Goal: Navigation & Orientation: Find specific page/section

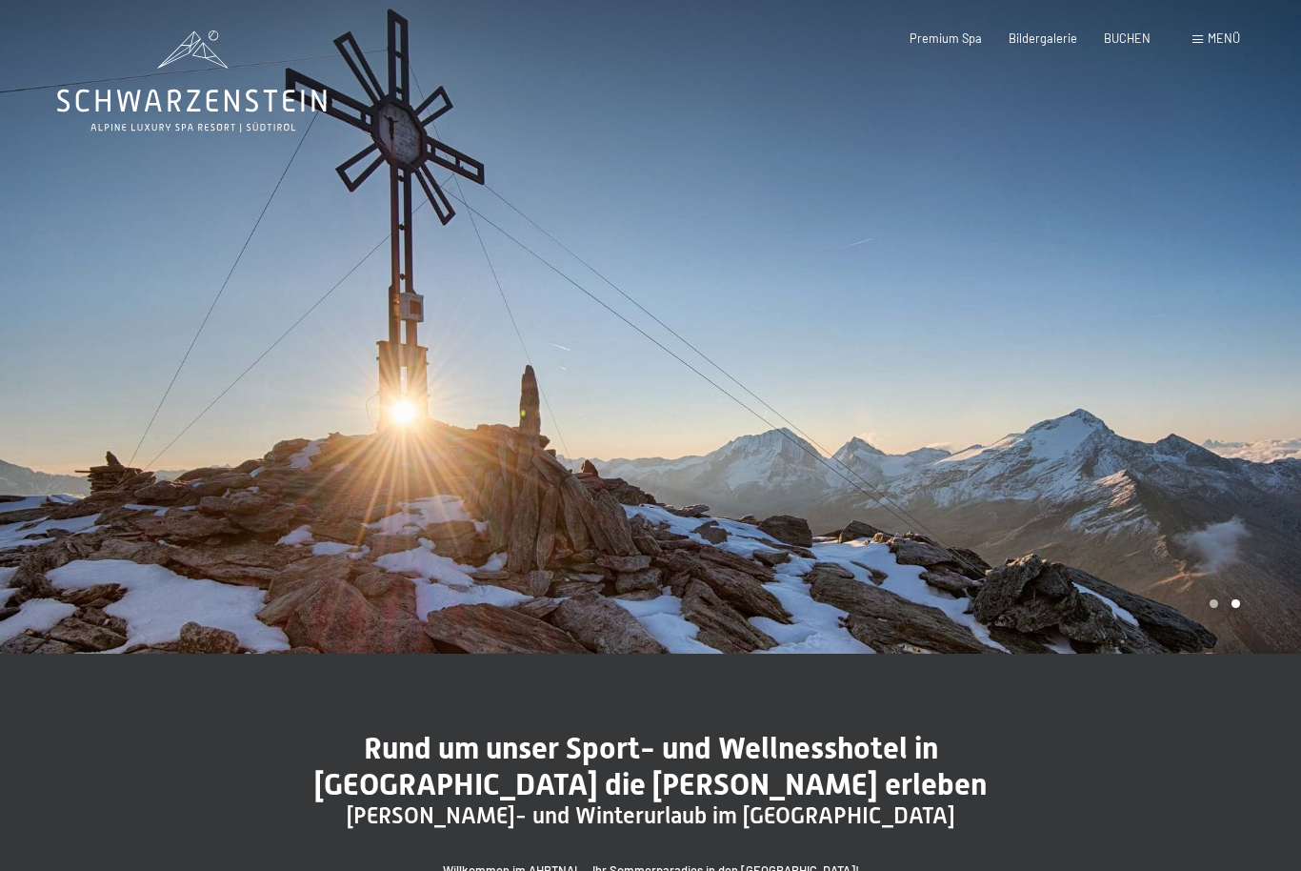
click at [1226, 34] on span "Menü" at bounding box center [1224, 37] width 32 height 15
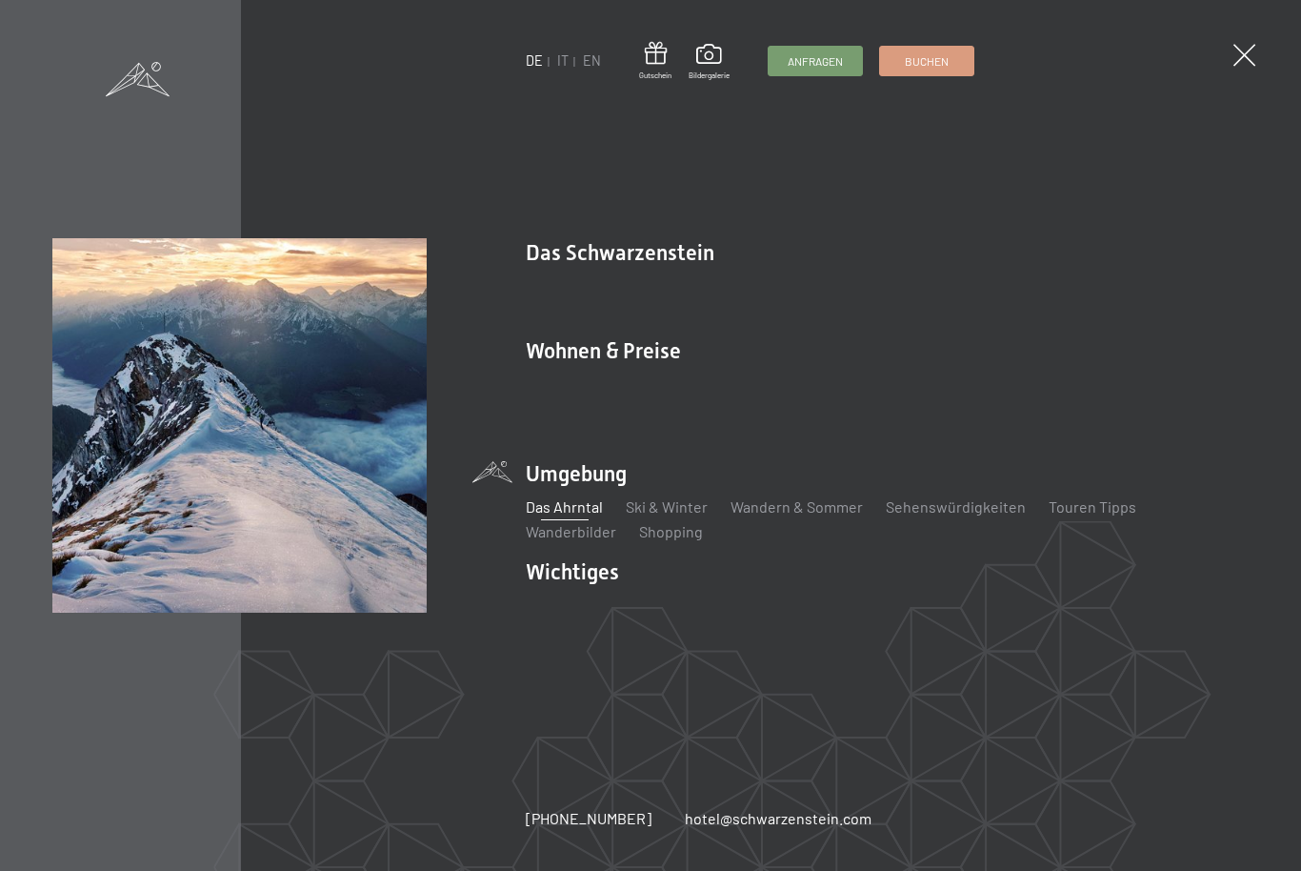
click at [674, 497] on link "Ski & Winter" at bounding box center [667, 506] width 82 height 18
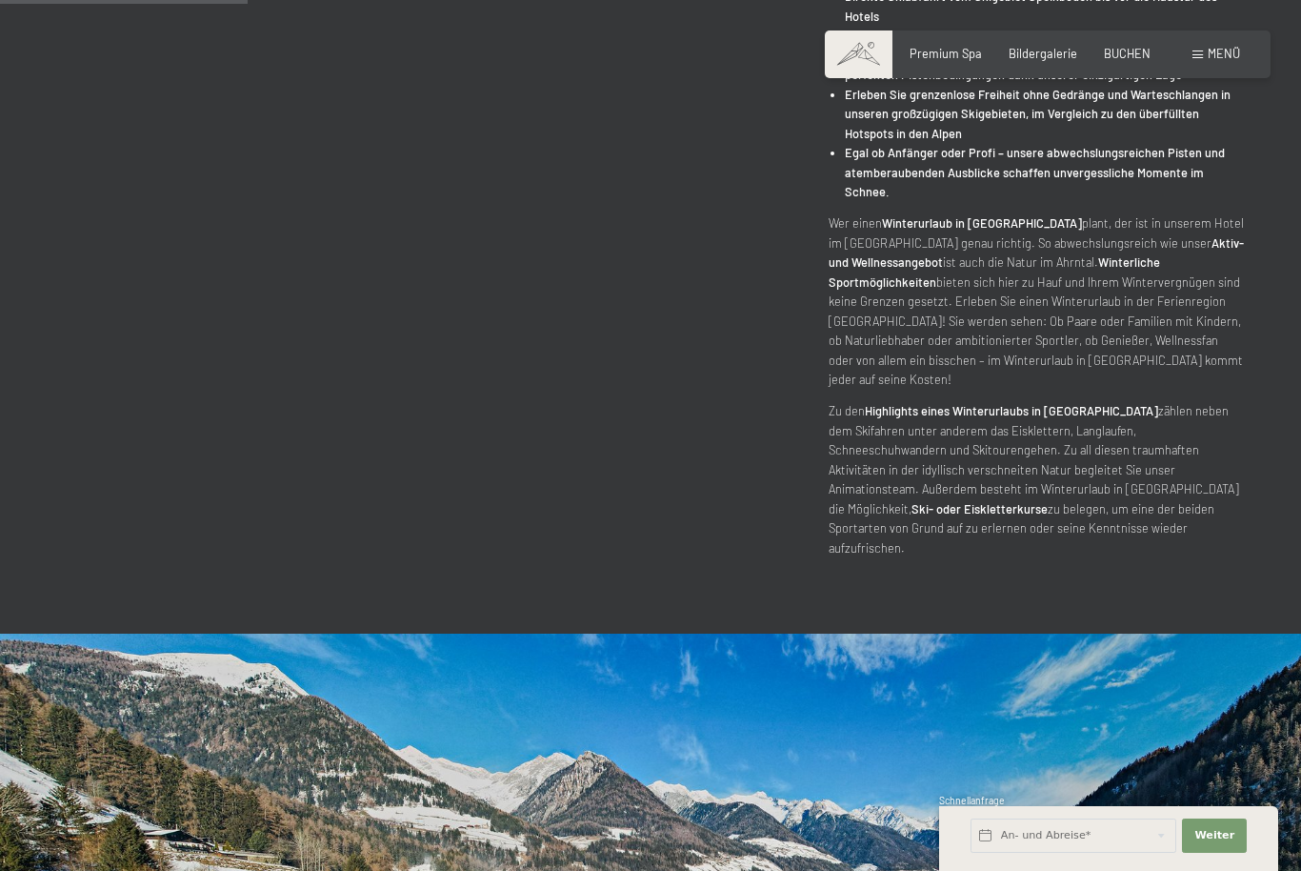
scroll to position [1011, 0]
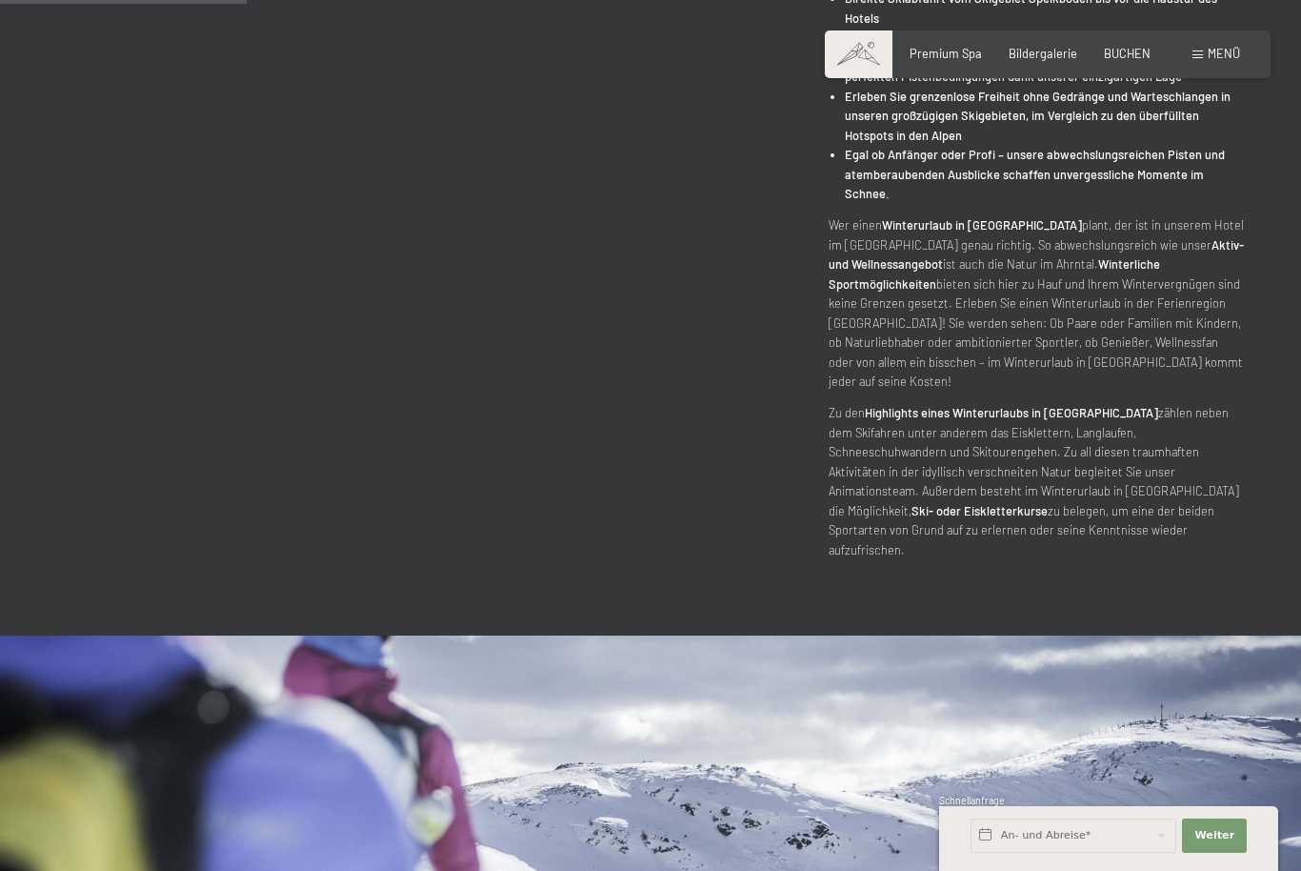
click at [1218, 49] on span "Menü" at bounding box center [1224, 53] width 32 height 15
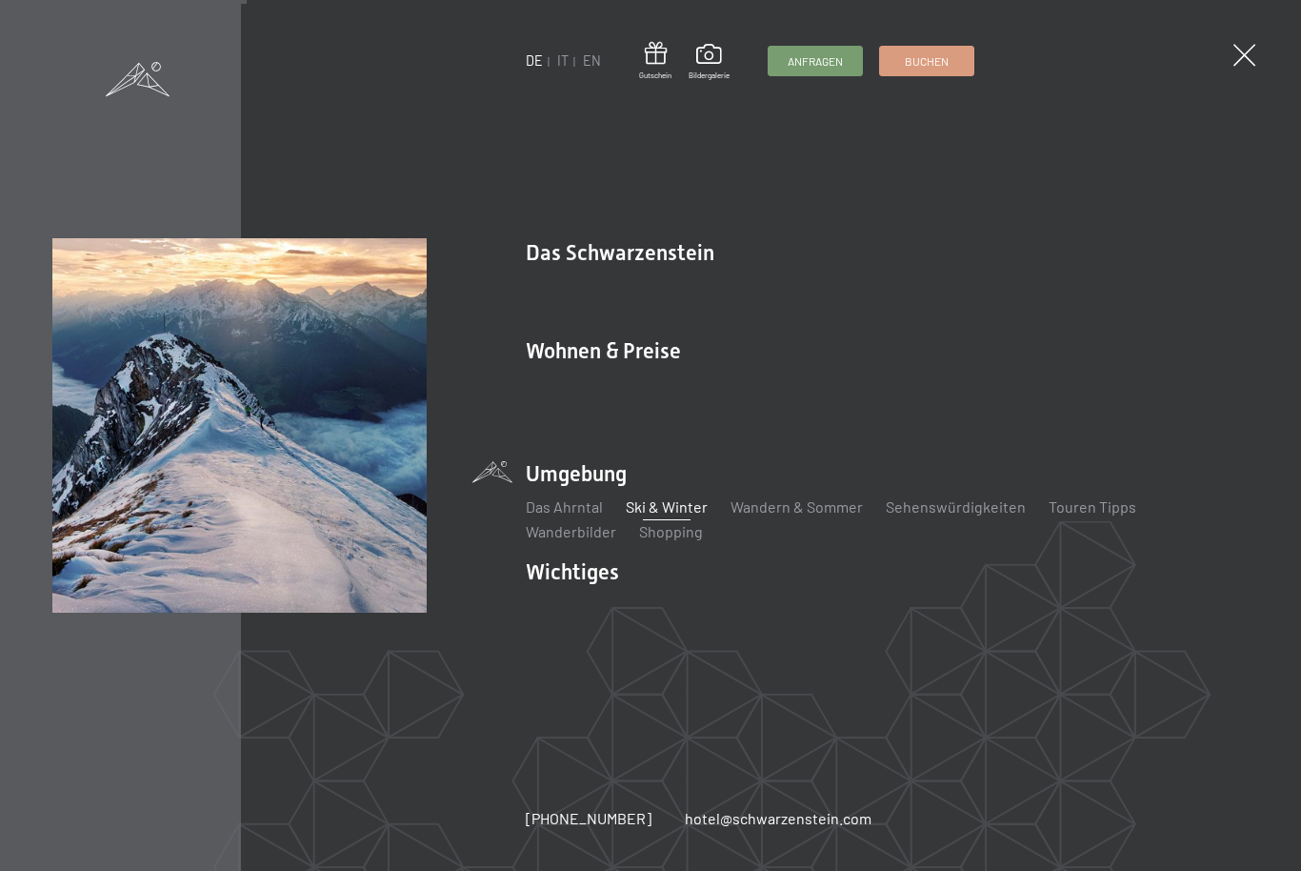
click at [565, 497] on link "Das Ahrntal" at bounding box center [564, 506] width 77 height 18
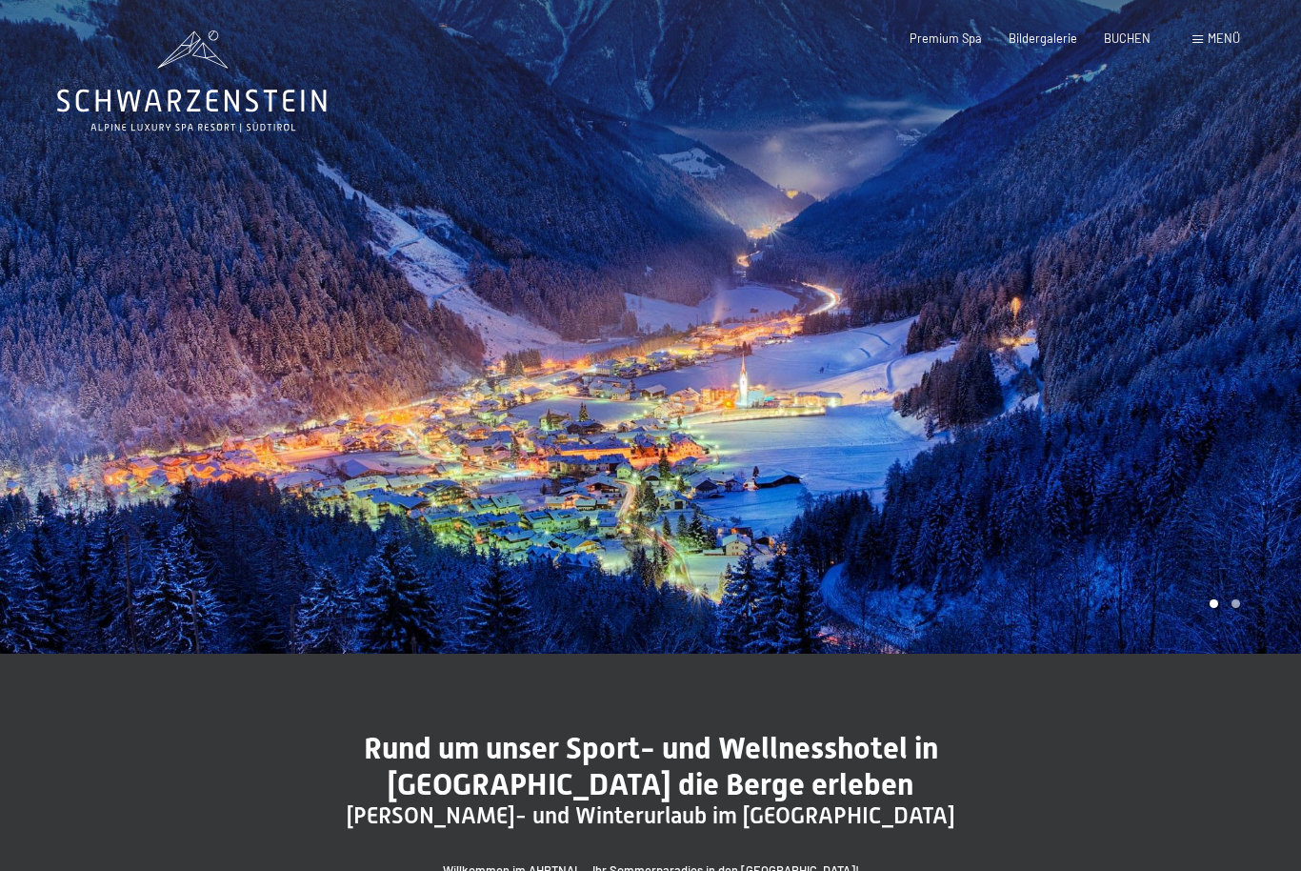
click at [1075, 30] on div "Buchen Anfragen Premium Spa Bildergalerie BUCHEN Menü DE IT EN Gutschein Bilder…" at bounding box center [1047, 38] width 385 height 17
click at [1039, 44] on div "Bildergalerie" at bounding box center [1043, 38] width 69 height 17
click at [1034, 45] on span "Bildergalerie" at bounding box center [1043, 37] width 69 height 15
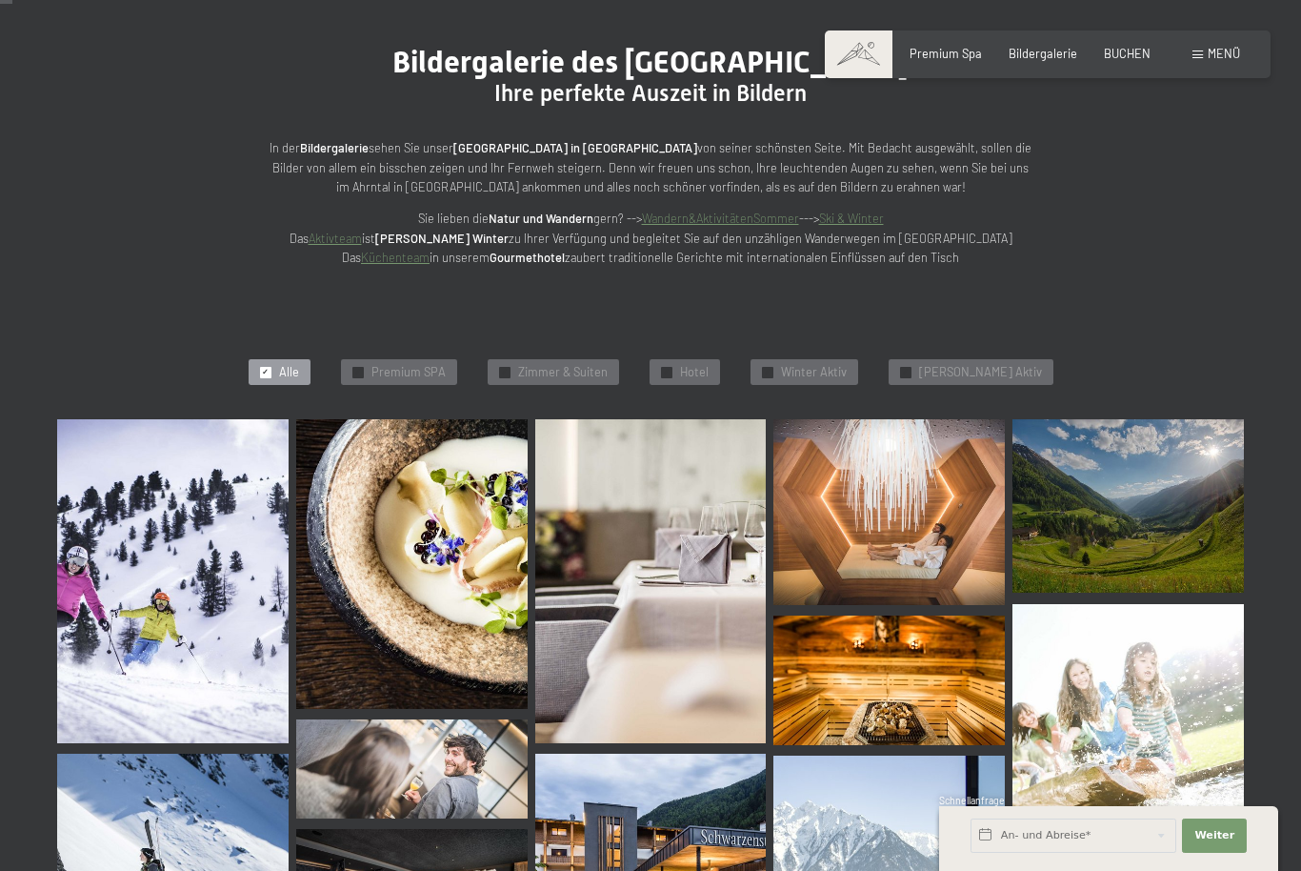
scroll to position [167, 0]
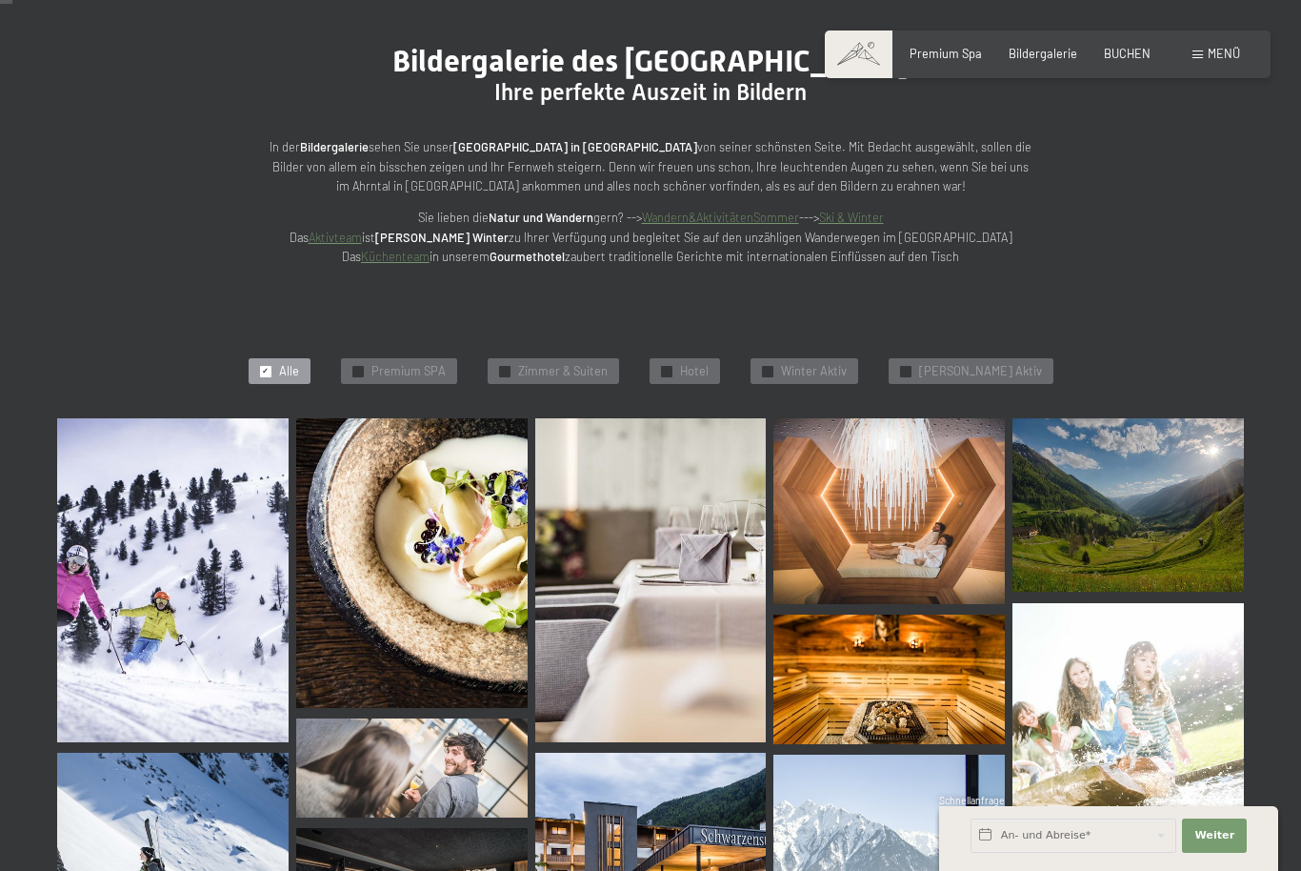
click at [432, 375] on div "✓ Premium SPA" at bounding box center [399, 371] width 116 height 27
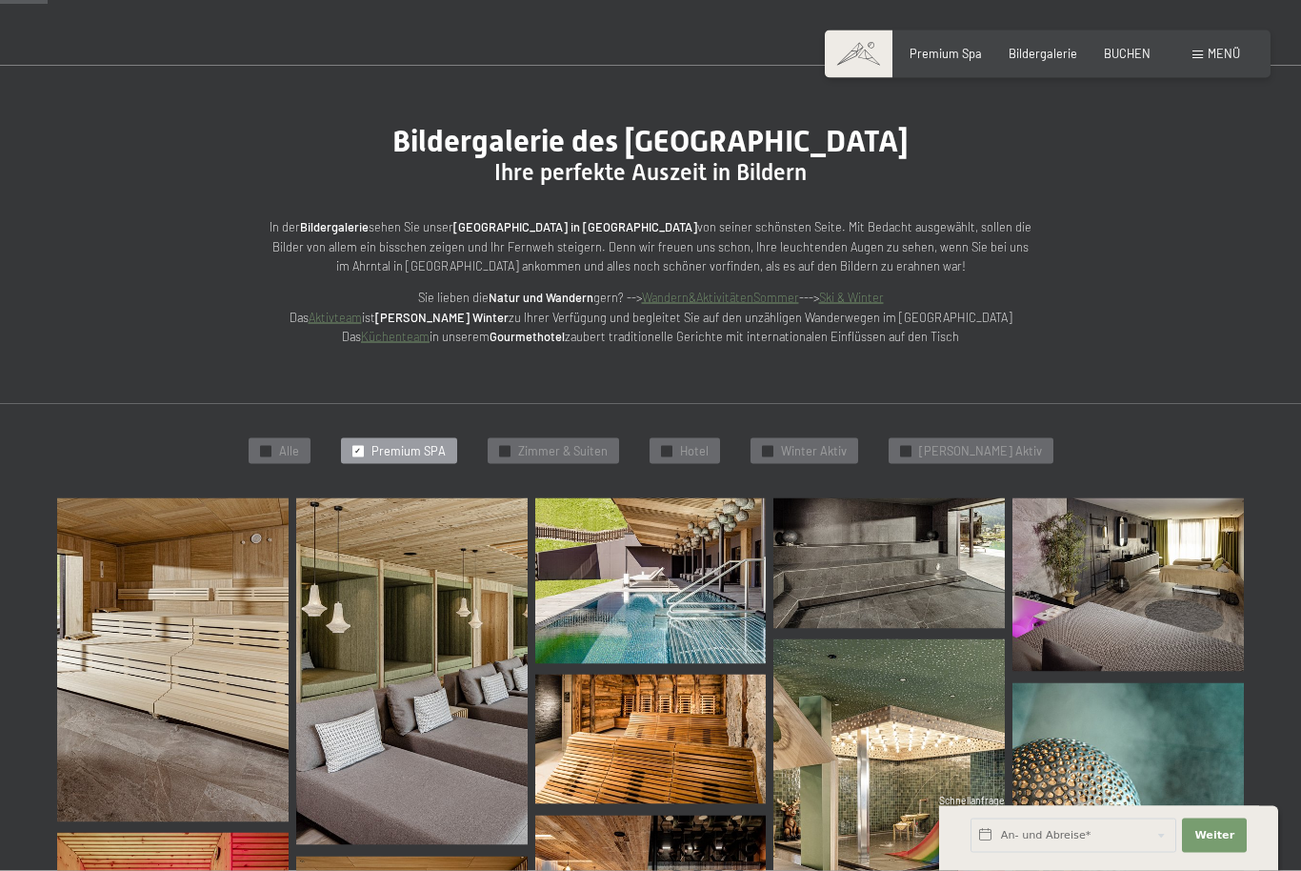
scroll to position [0, 0]
